Goal: Task Accomplishment & Management: Manage account settings

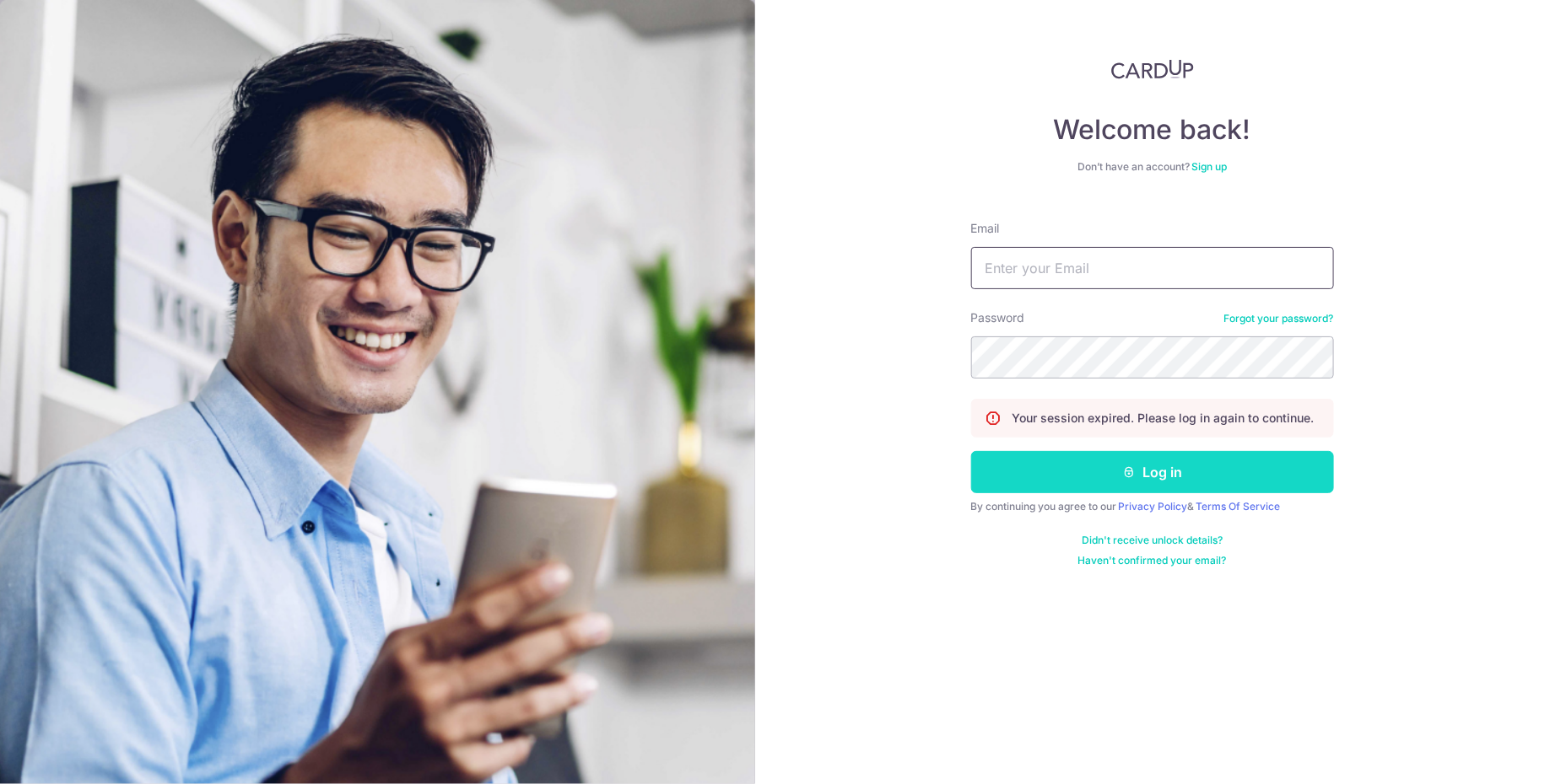
type input "[EMAIL_ADDRESS][DOMAIN_NAME]"
click at [1087, 475] on button "Log in" at bounding box center [1152, 473] width 362 height 42
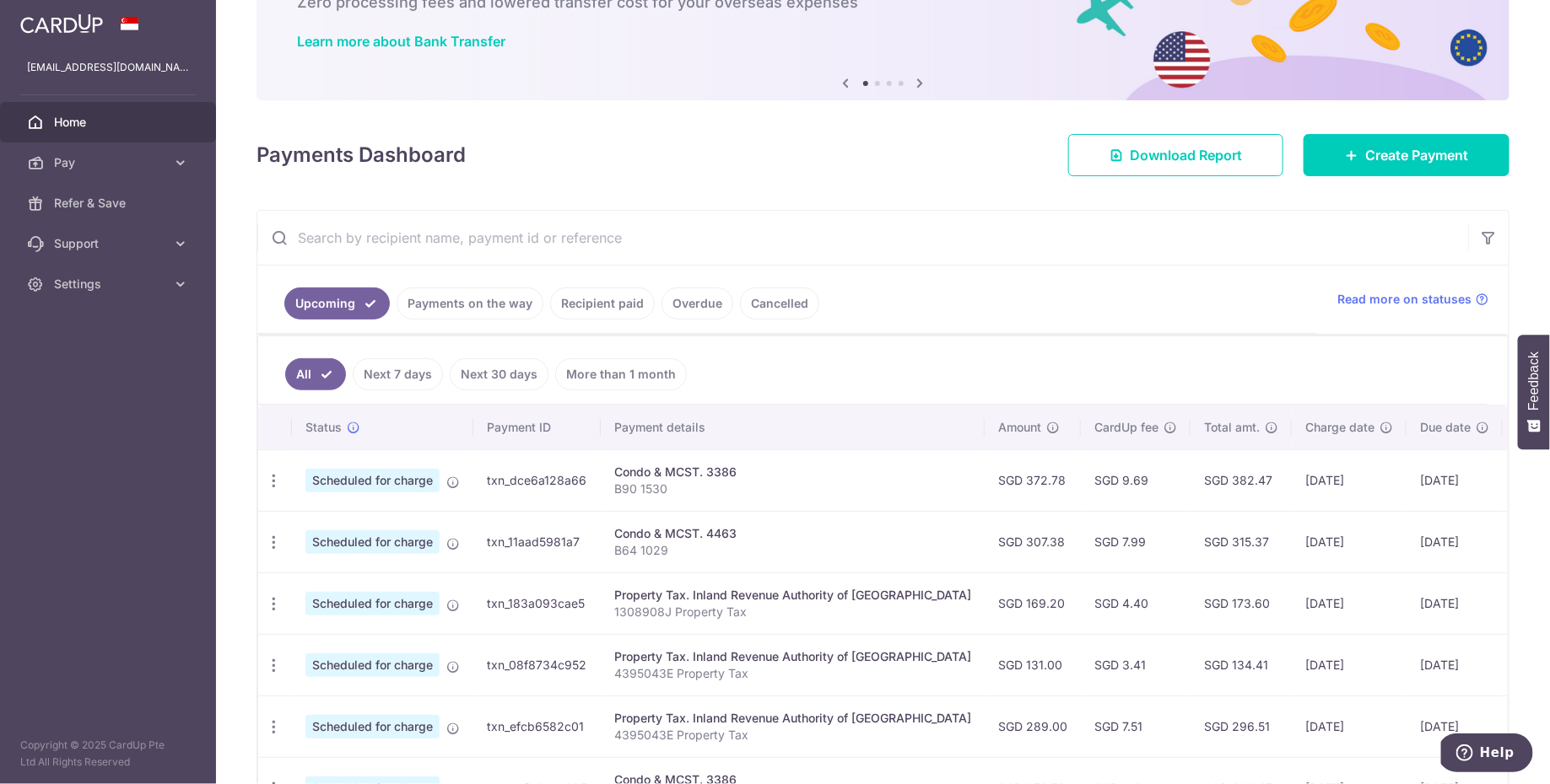
scroll to position [102, 0]
